Goal: Task Accomplishment & Management: Complete application form

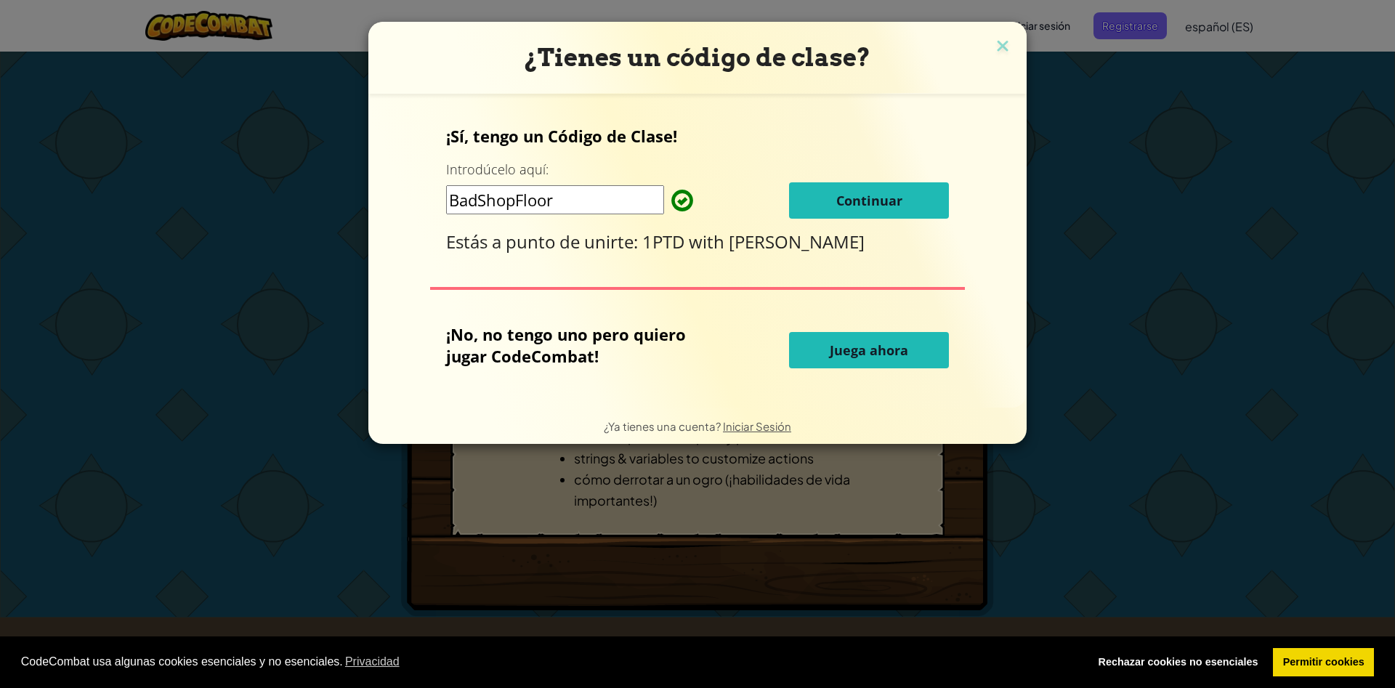
click at [835, 211] on button "Continuar" at bounding box center [869, 200] width 160 height 36
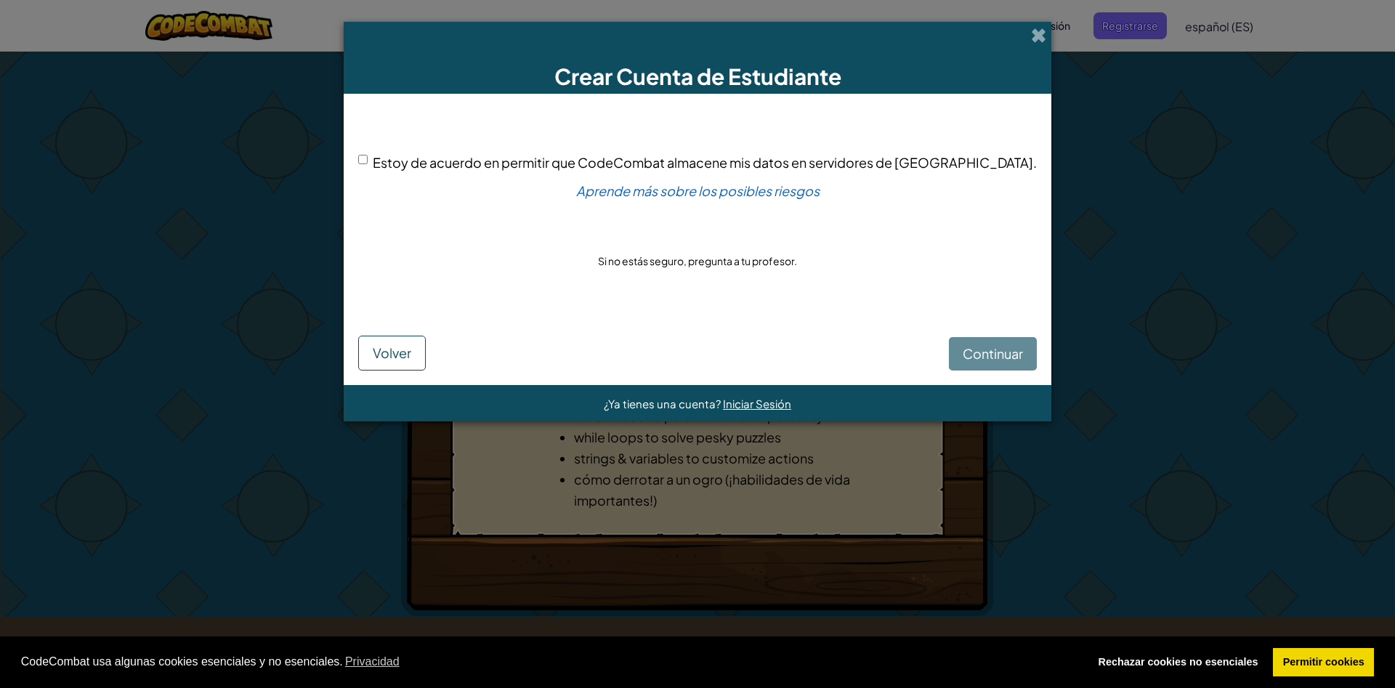
click at [442, 171] on span "Estoy de acuerdo en permitir que CodeCombat almacene mis datos en servidores de…" at bounding box center [705, 162] width 664 height 17
click at [368, 164] on input "Estoy de acuerdo en permitir que CodeCombat almacene mis datos en servidores de…" at bounding box center [362, 159] width 9 height 9
checkbox input "true"
click at [949, 344] on button "Continuar" at bounding box center [993, 353] width 88 height 33
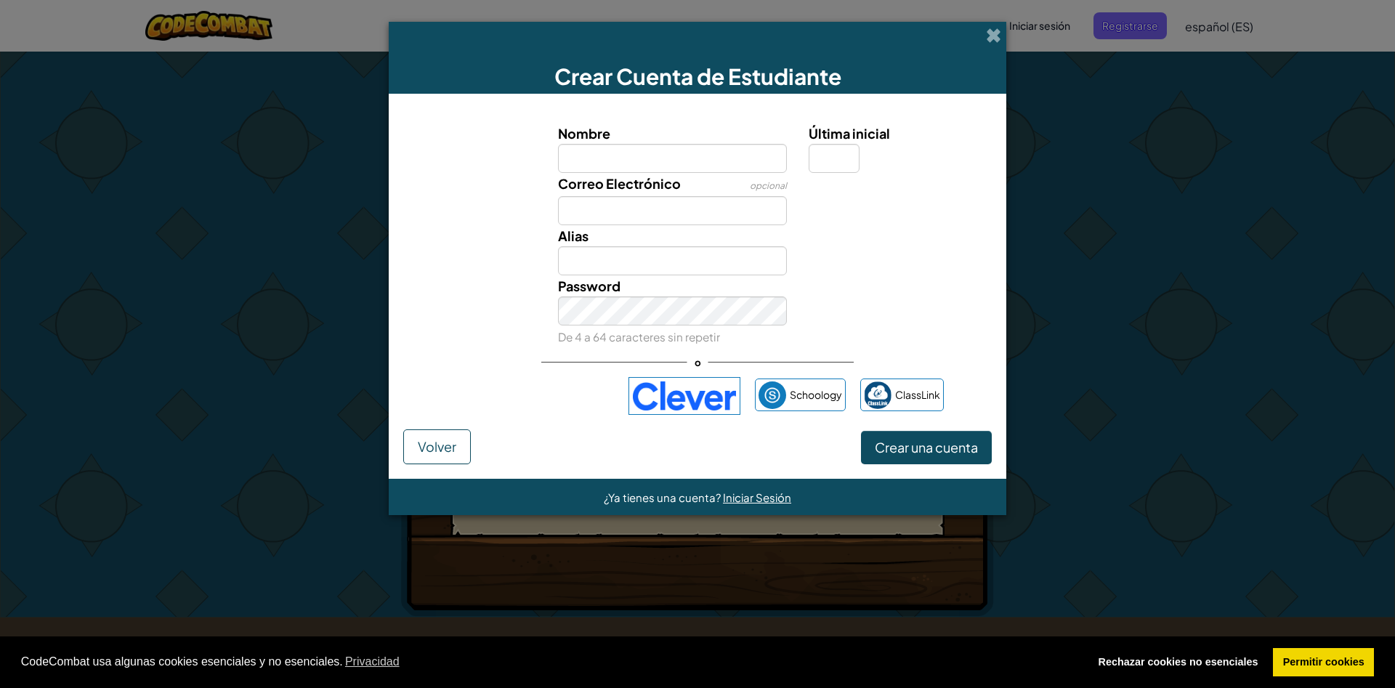
click at [489, 405] on div "Iniciar sesión con Google. Se abre en una nueva pestaña." at bounding box center [533, 396] width 162 height 32
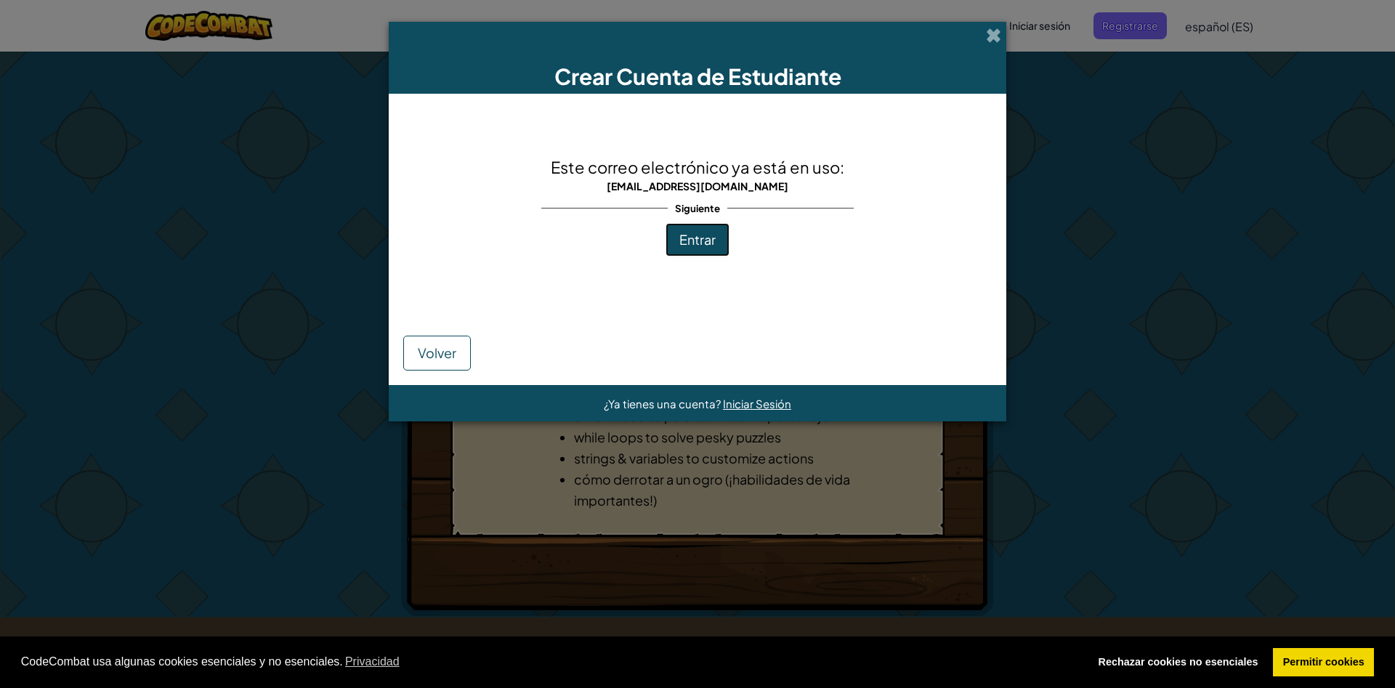
click at [698, 240] on span "Entrar" at bounding box center [697, 239] width 36 height 17
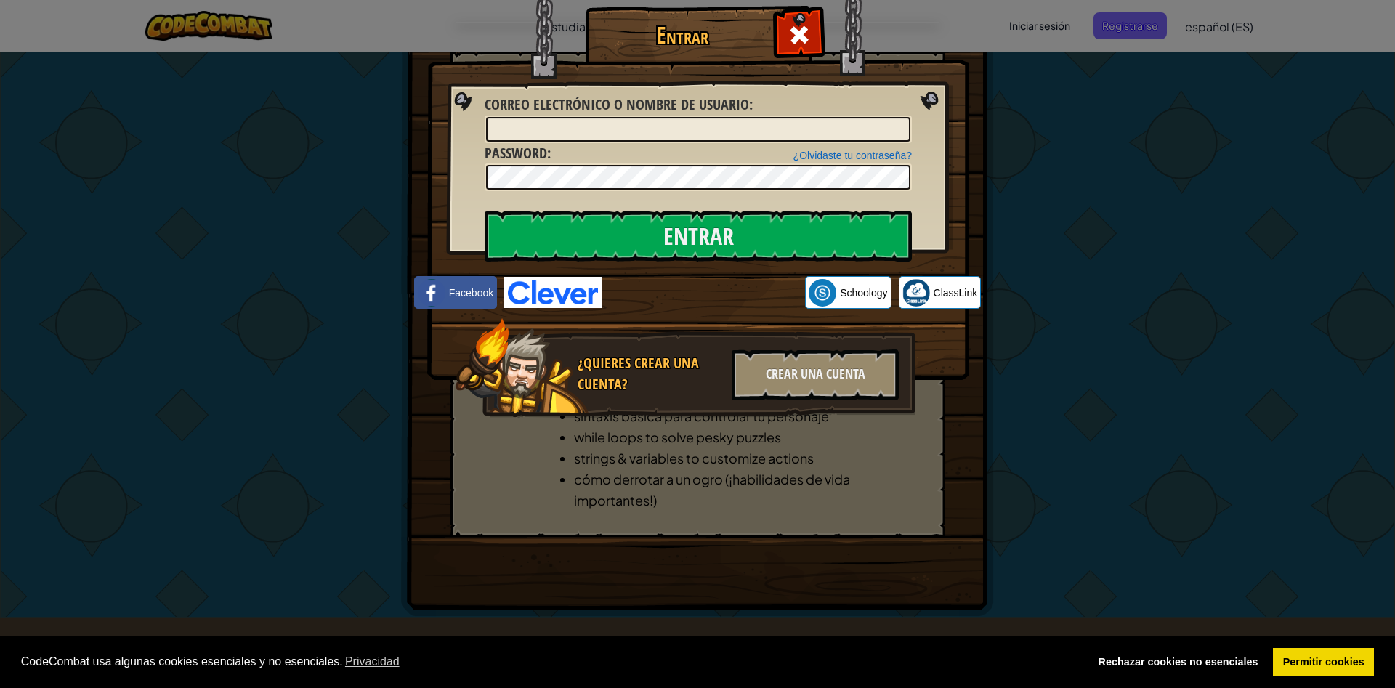
click at [657, 293] on div "Iniciar sesión con Google. Se abre en una nueva pestaña." at bounding box center [703, 293] width 189 height 32
